Goal: Navigation & Orientation: Find specific page/section

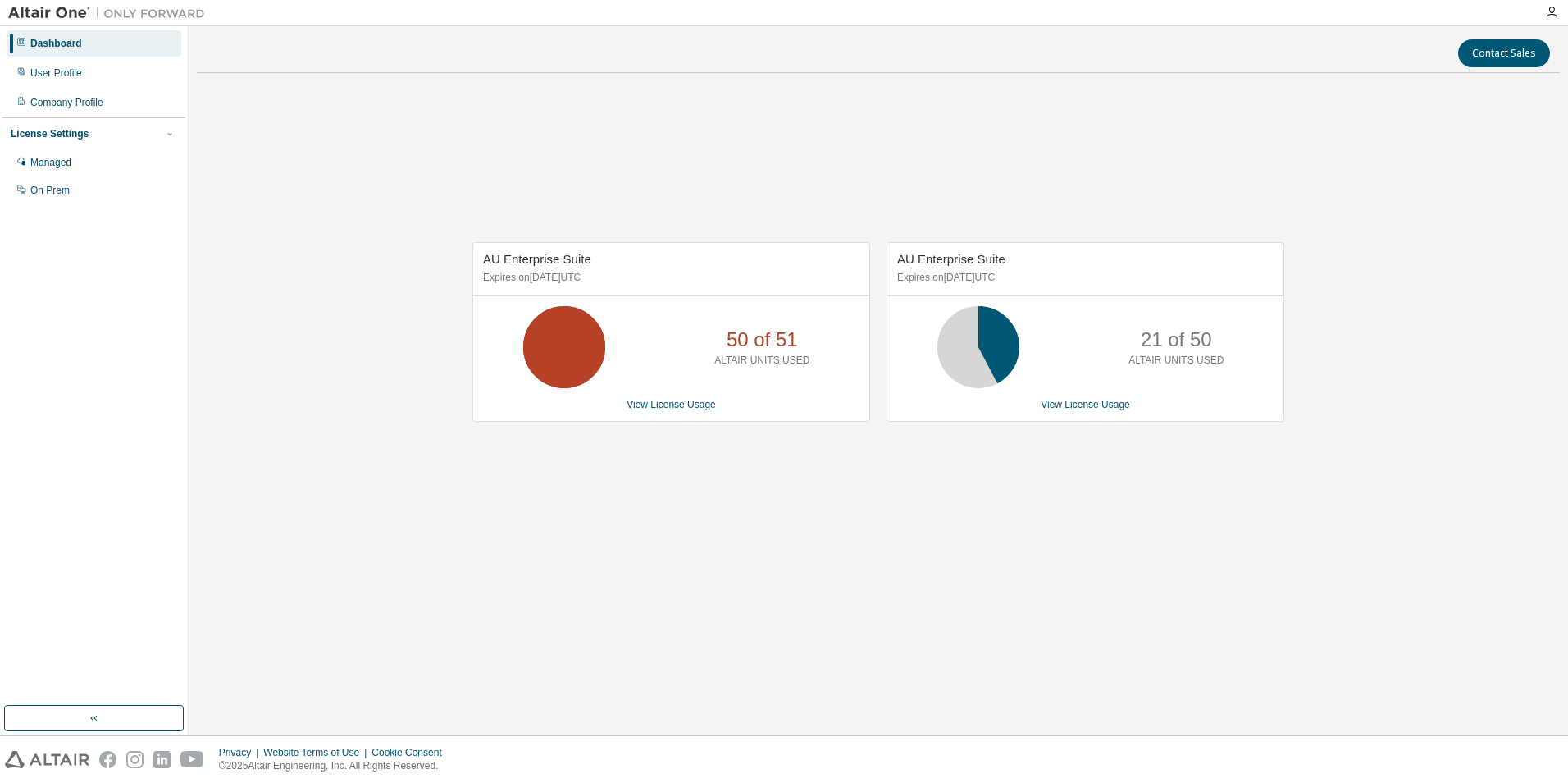
click at [609, 506] on div "AU Enterprise Suite Expires on April 1, 2026 UTC 50 of 51 ALTAIR UNITS USED Vie…" at bounding box center [878, 340] width 1363 height 509
